Goal: Task Accomplishment & Management: Use online tool/utility

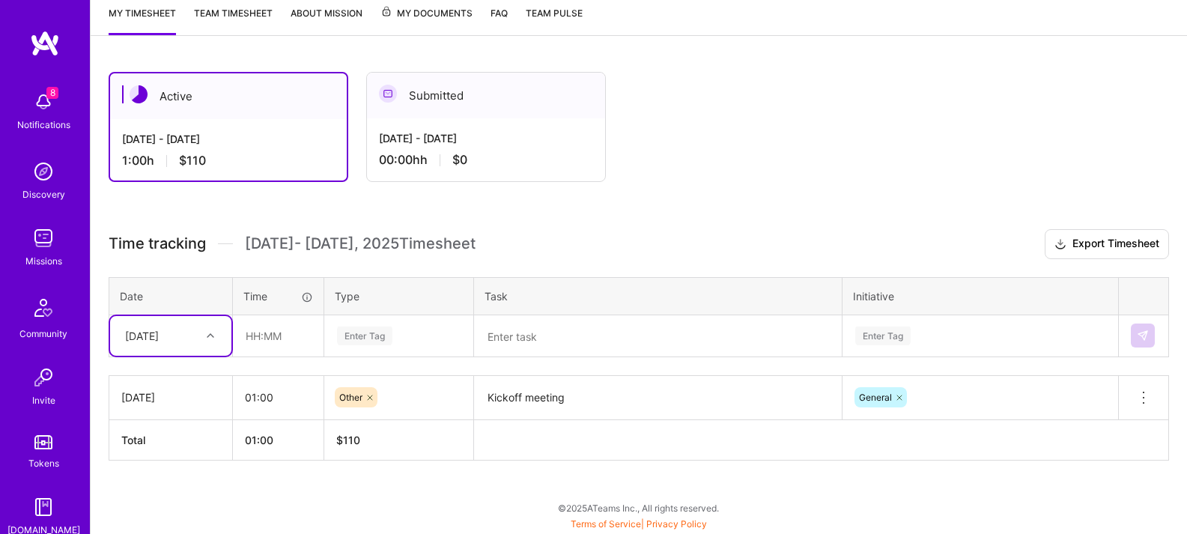
scroll to position [187, 0]
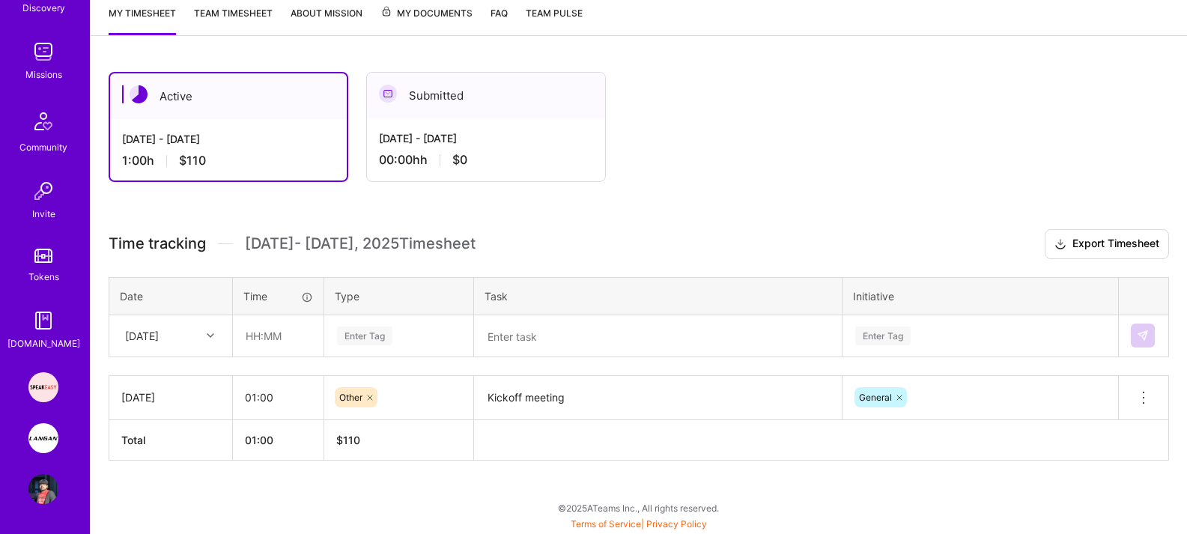
click at [25, 375] on link "Speakeasy: Software Engineer to help Customers write custom functions" at bounding box center [43, 387] width 37 height 30
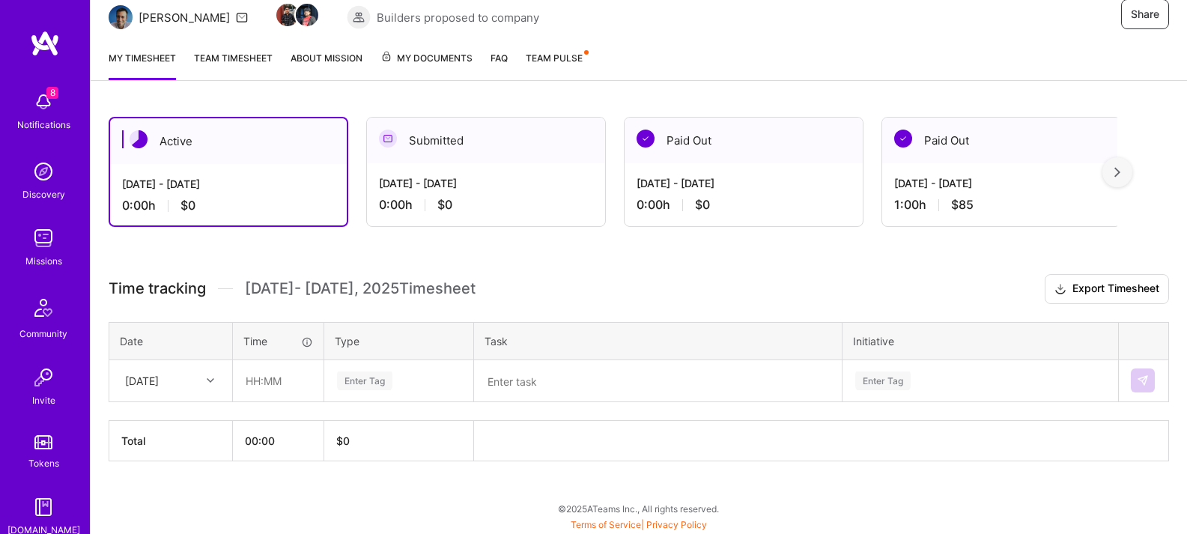
scroll to position [160, 0]
click at [287, 384] on input "text" at bounding box center [278, 380] width 89 height 40
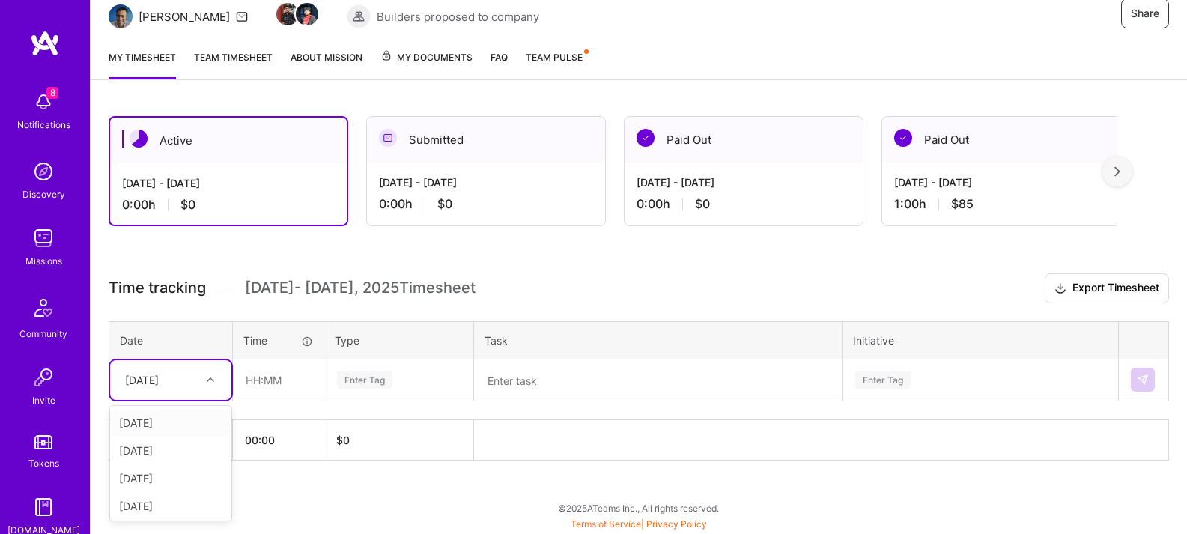
click at [151, 381] on div "[DATE]" at bounding box center [142, 380] width 34 height 16
click at [183, 503] on div "[DATE]" at bounding box center [170, 505] width 121 height 28
click at [290, 375] on input "text" at bounding box center [278, 380] width 89 height 40
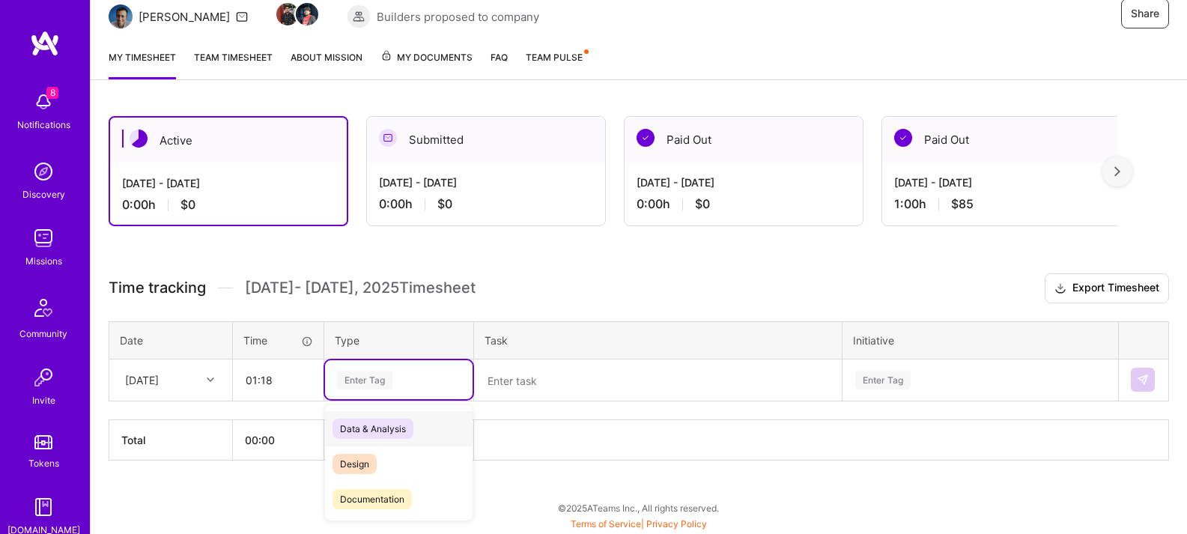
click at [443, 379] on div "Enter Tag" at bounding box center [399, 380] width 127 height 19
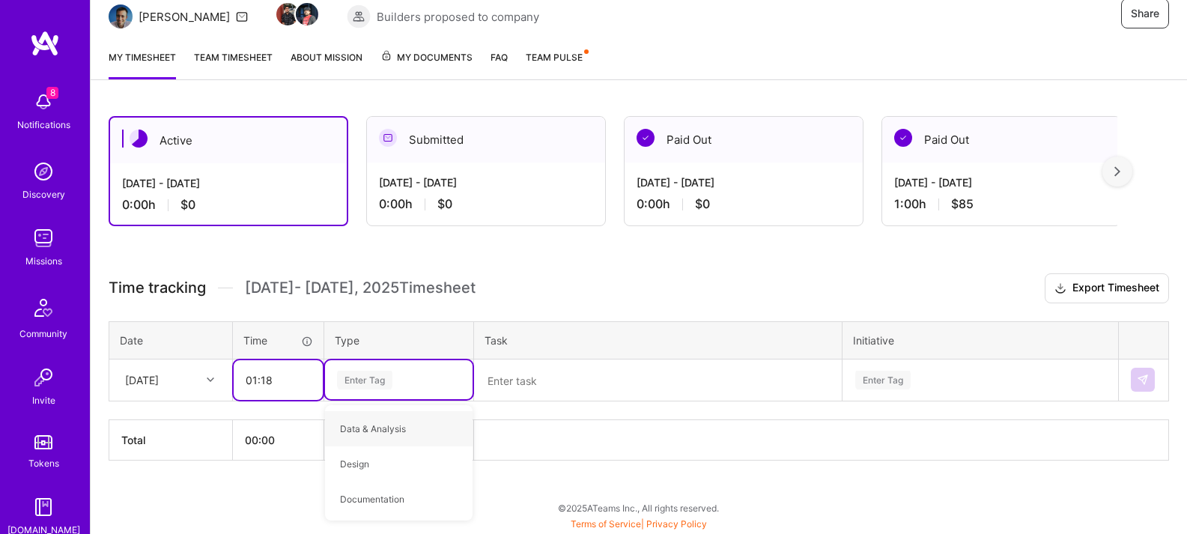
click at [280, 385] on input "01:18" at bounding box center [278, 380] width 89 height 40
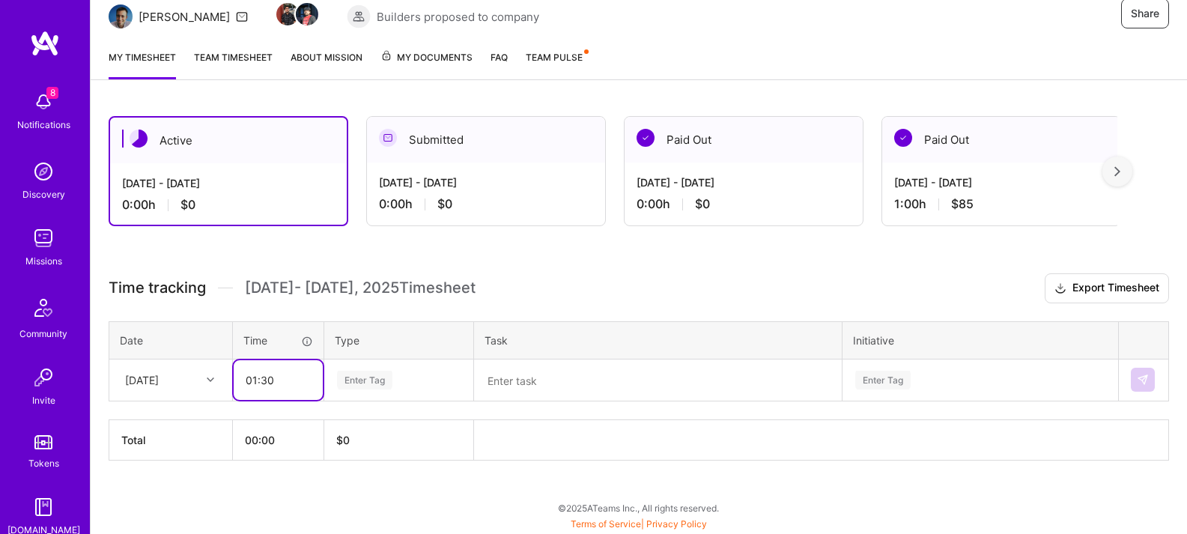
type input "01:30"
click at [412, 373] on div "Enter Tag" at bounding box center [399, 380] width 127 height 19
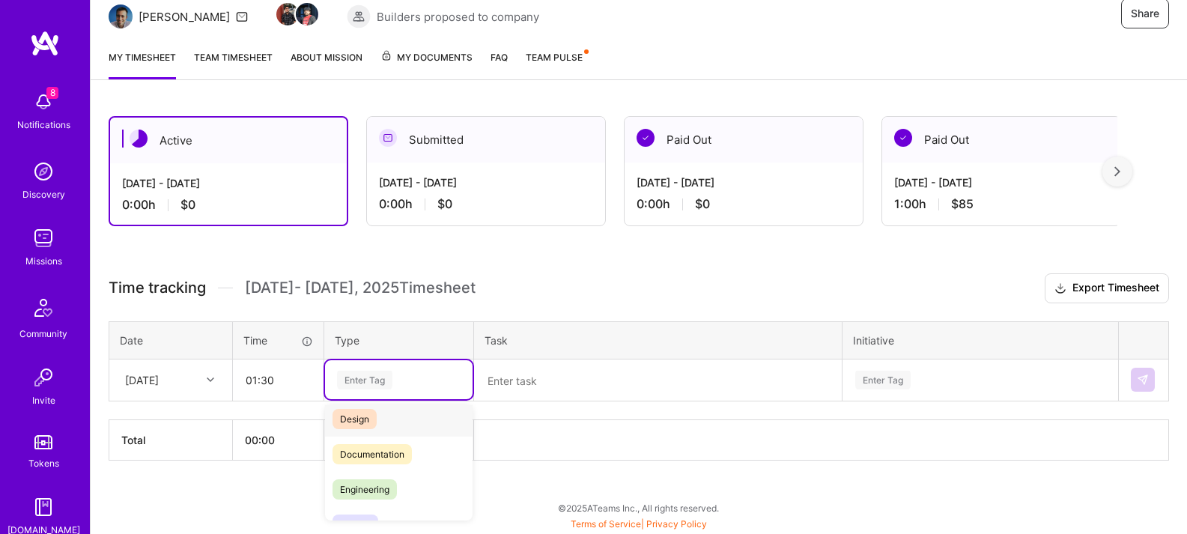
scroll to position [61, 0]
click at [380, 481] on span "Engineering" at bounding box center [365, 474] width 64 height 20
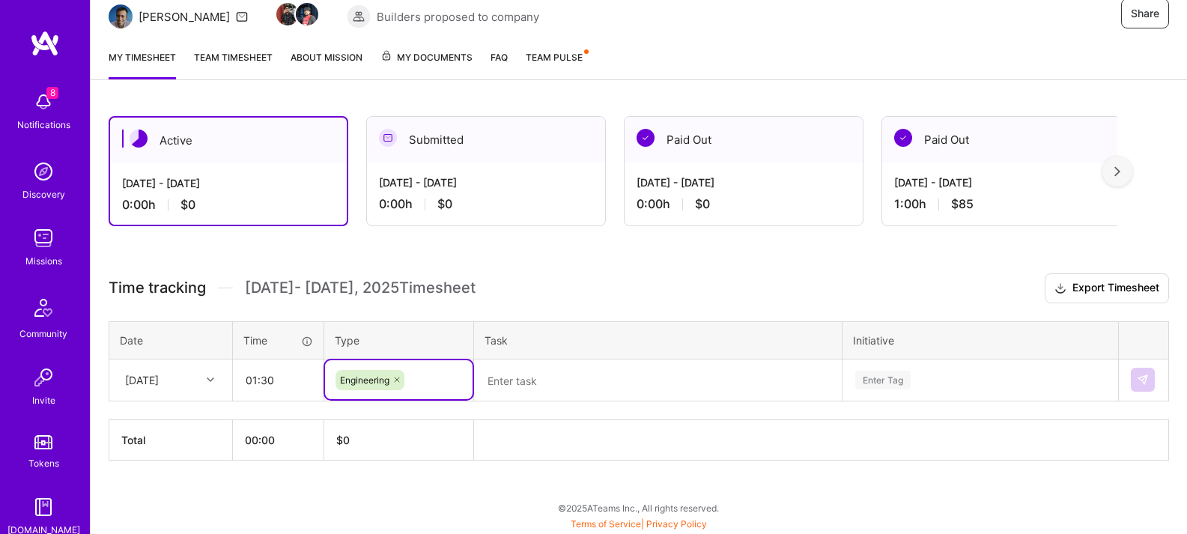
click at [545, 369] on textarea at bounding box center [658, 380] width 365 height 39
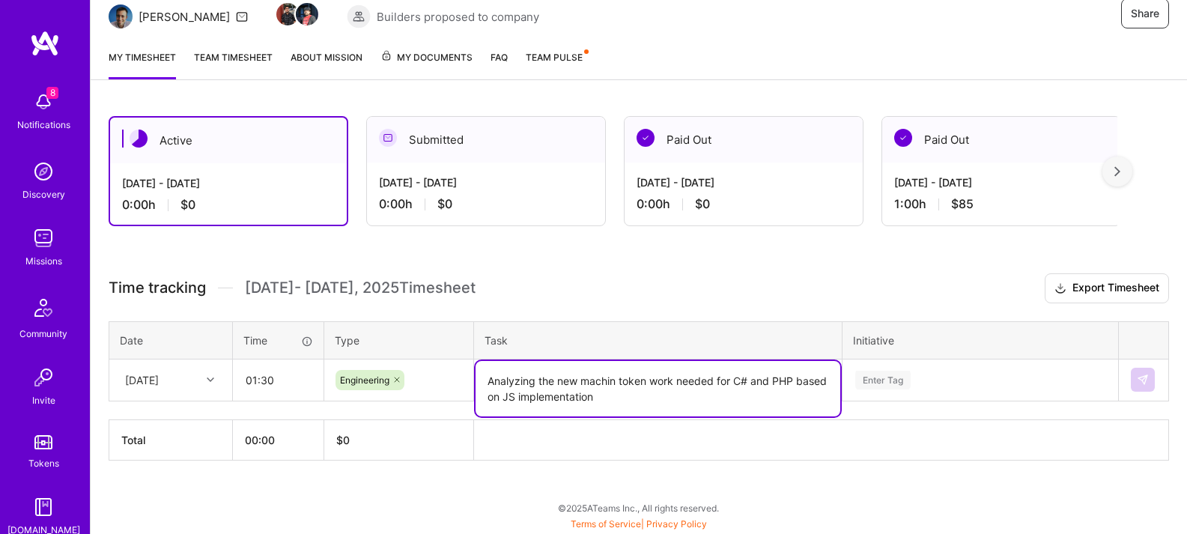
type textarea "Analyzing the new machin token work needed for C# and PHP based on JS implement…"
click at [882, 381] on div "Enter Tag" at bounding box center [980, 379] width 274 height 39
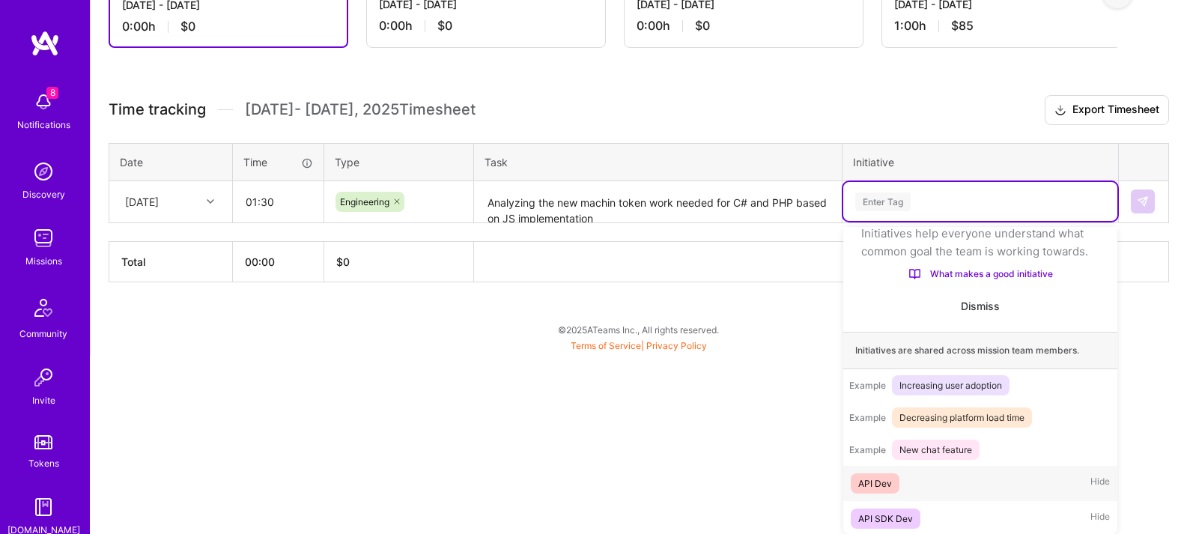
scroll to position [70, 0]
click at [899, 521] on div "API SDK Dev" at bounding box center [885, 517] width 55 height 16
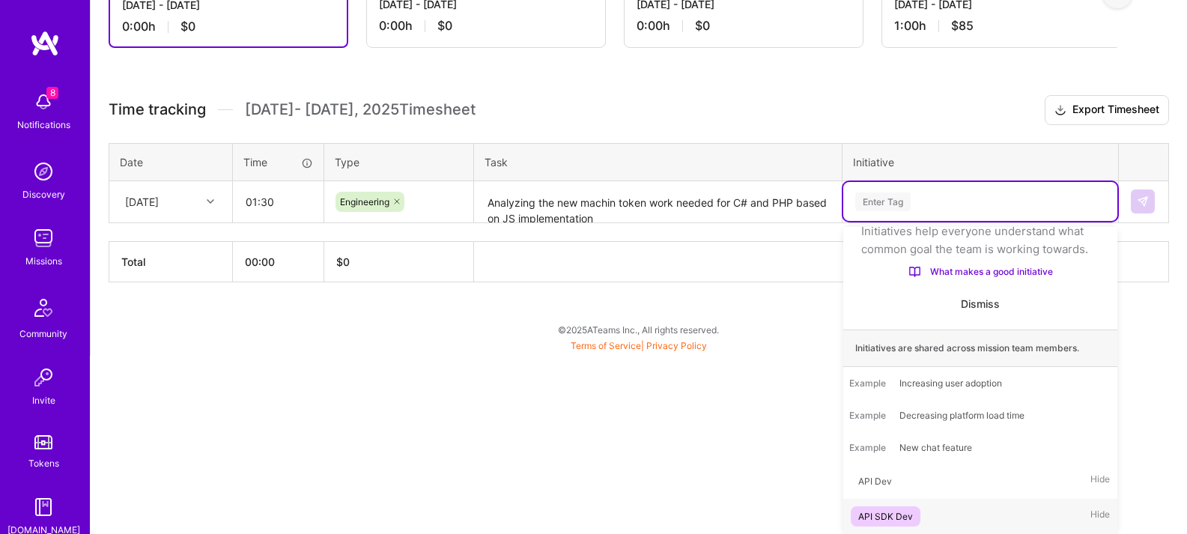
scroll to position [160, 0]
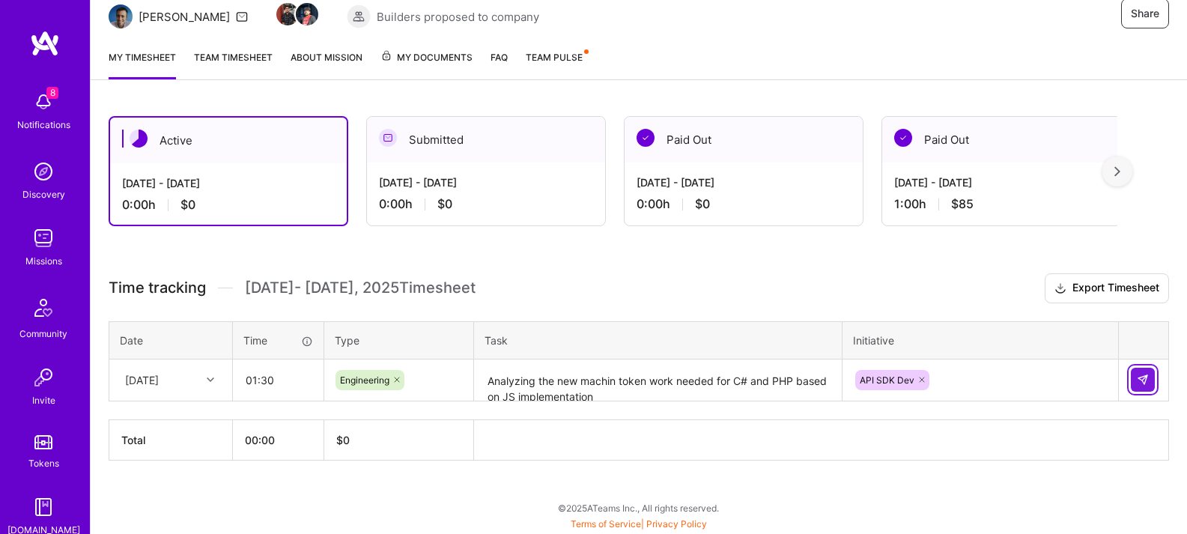
click at [1136, 386] on button at bounding box center [1143, 380] width 24 height 24
